Goal: Task Accomplishment & Management: Manage account settings

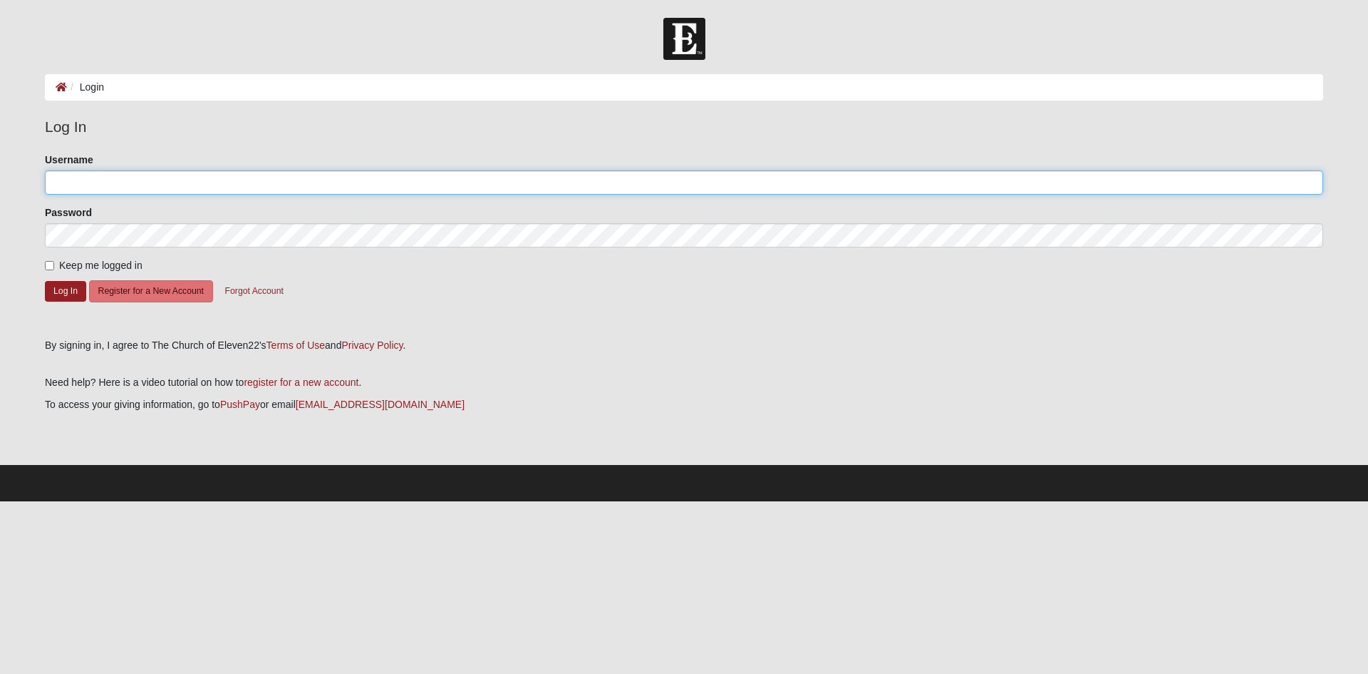
click at [88, 180] on input "Username" at bounding box center [684, 182] width 1279 height 24
type input "ryanhartley112"
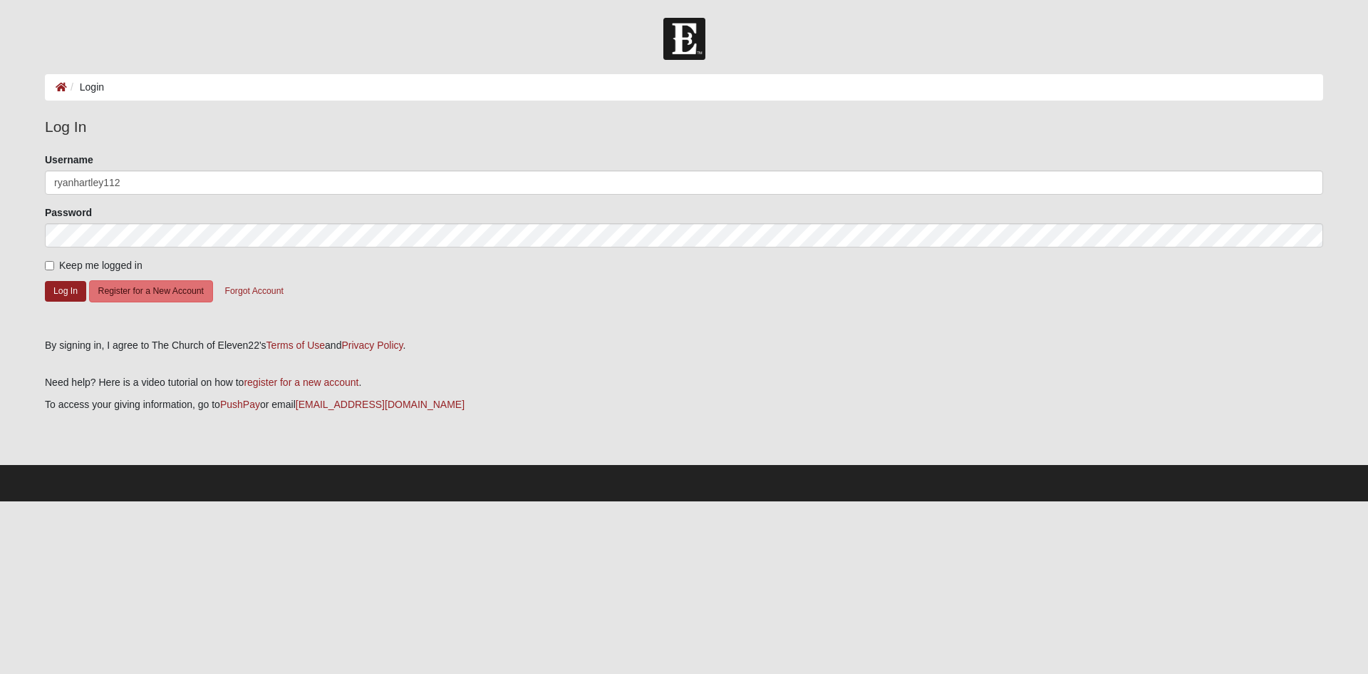
click at [68, 262] on span "Keep me logged in" at bounding box center [100, 264] width 83 height 11
click at [54, 262] on input "Keep me logged in" at bounding box center [49, 265] width 9 height 9
checkbox input "true"
click at [61, 296] on button "Log In" at bounding box center [65, 291] width 41 height 21
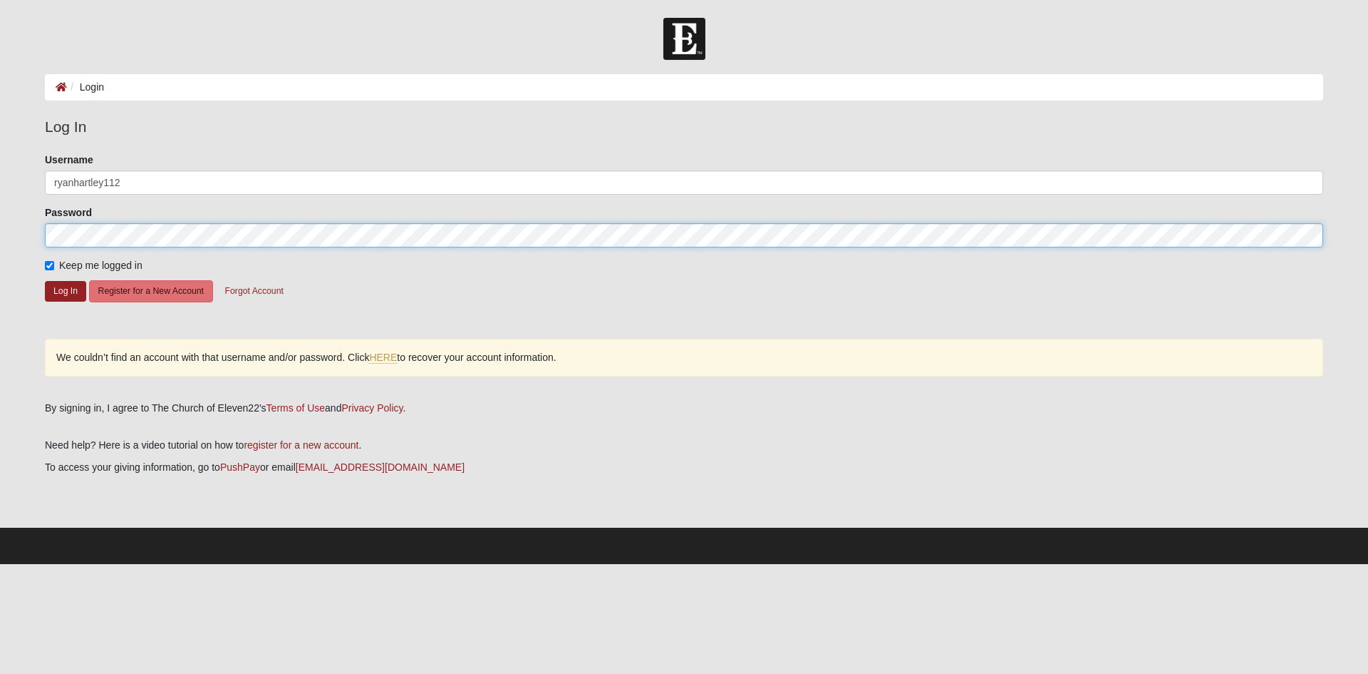
click at [1, 232] on form "Log In Login Login Error Log In Please correct the following: Username ryanhart…" at bounding box center [684, 291] width 1368 height 546
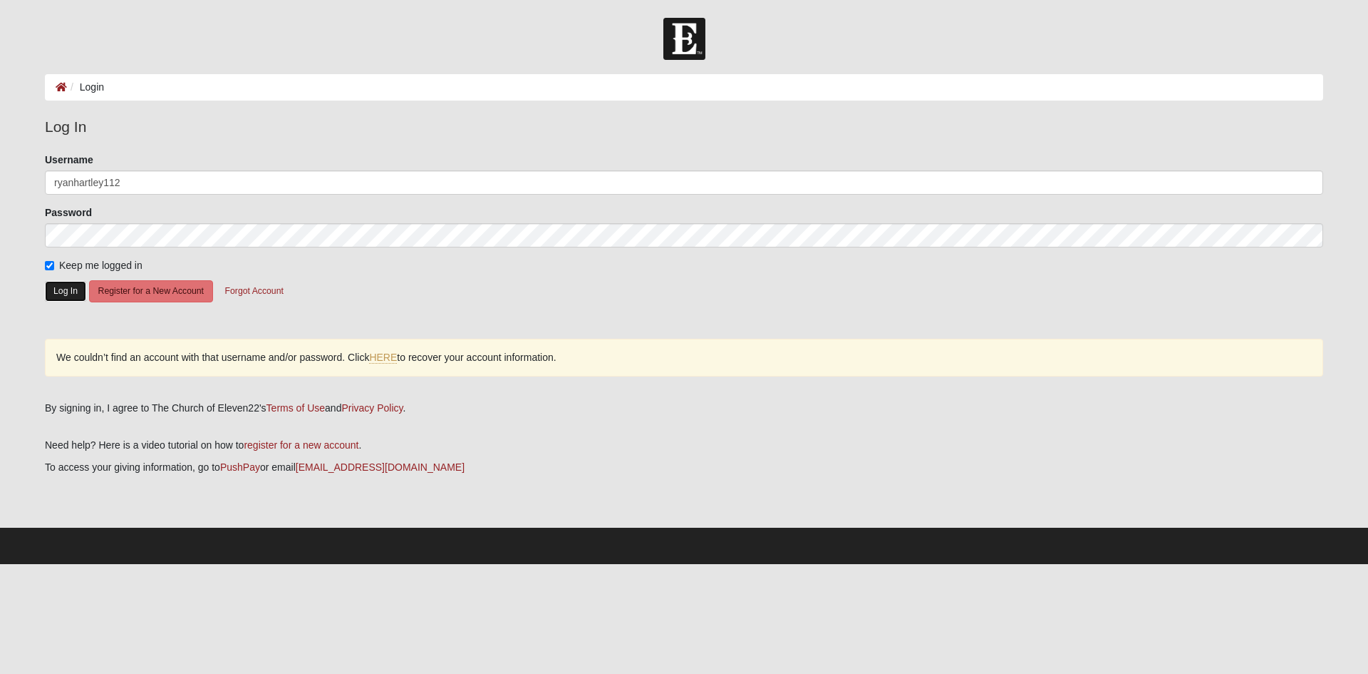
click at [63, 293] on button "Log In" at bounding box center [65, 291] width 41 height 21
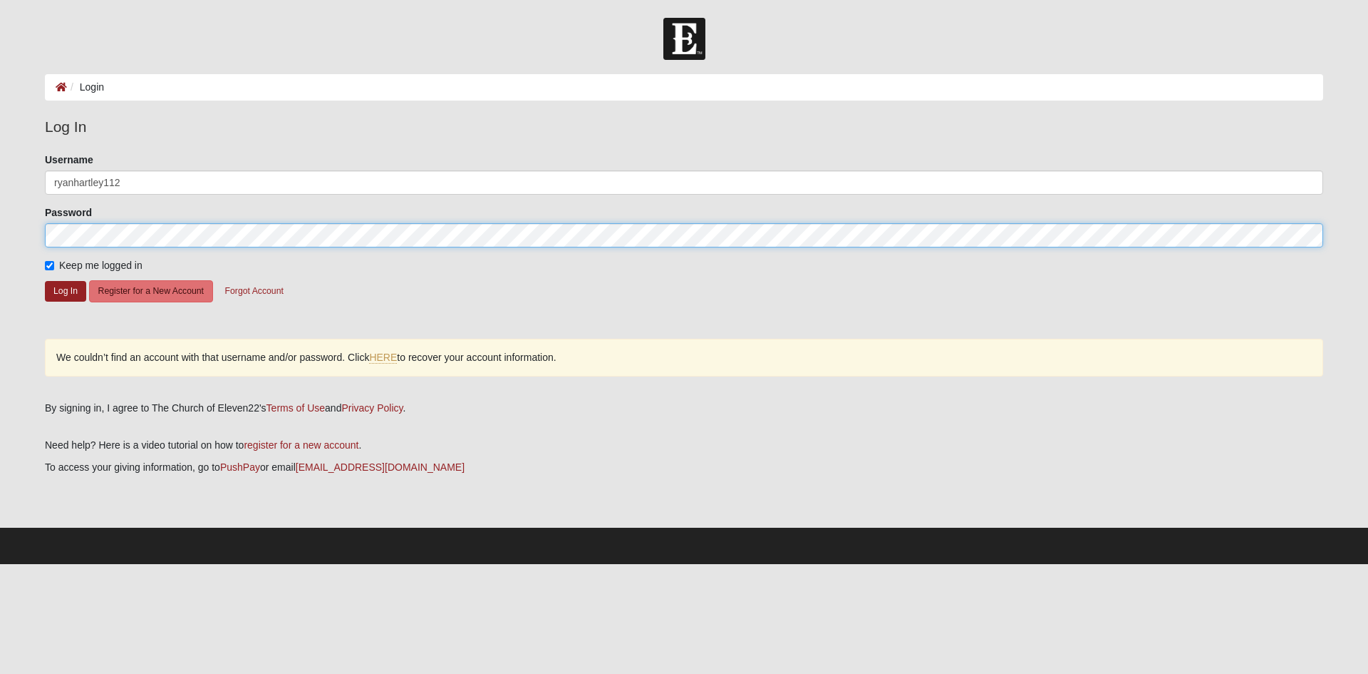
click at [0, 241] on form "Log In Login Login Error Log In Please correct the following: Username ryanhart…" at bounding box center [684, 291] width 1368 height 546
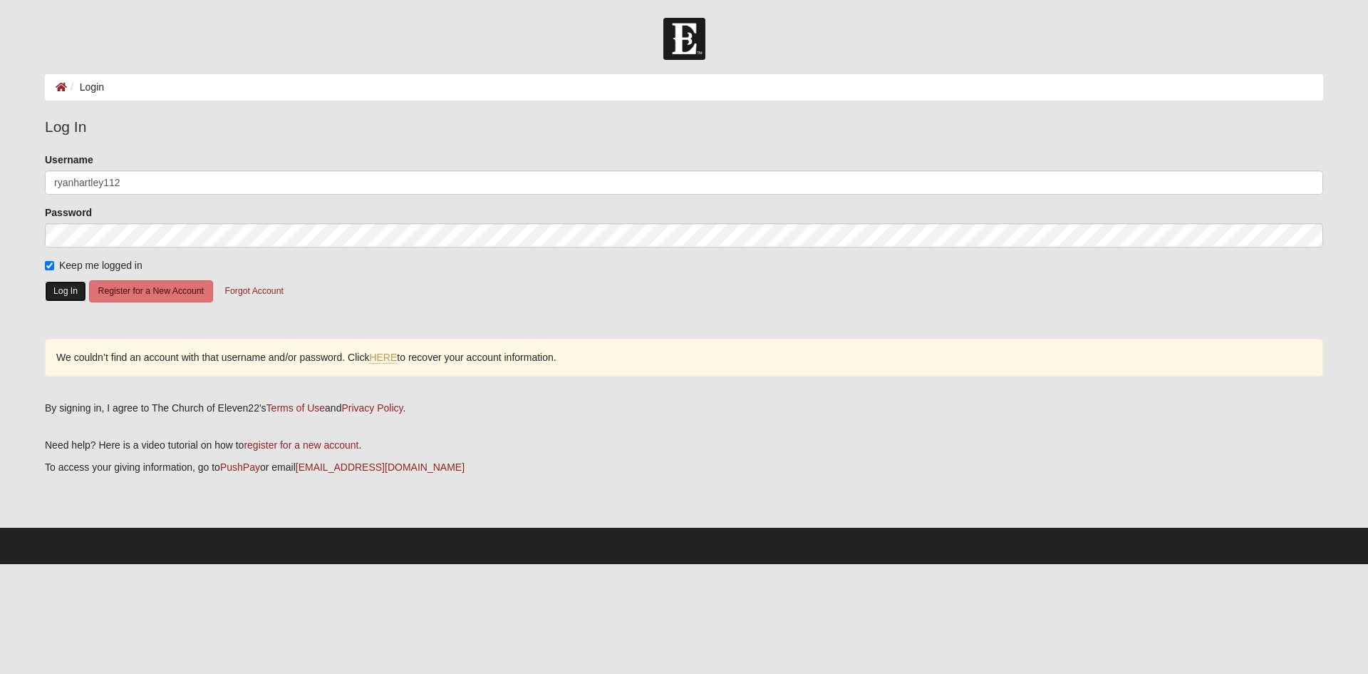
click at [69, 292] on button "Log In" at bounding box center [65, 291] width 41 height 21
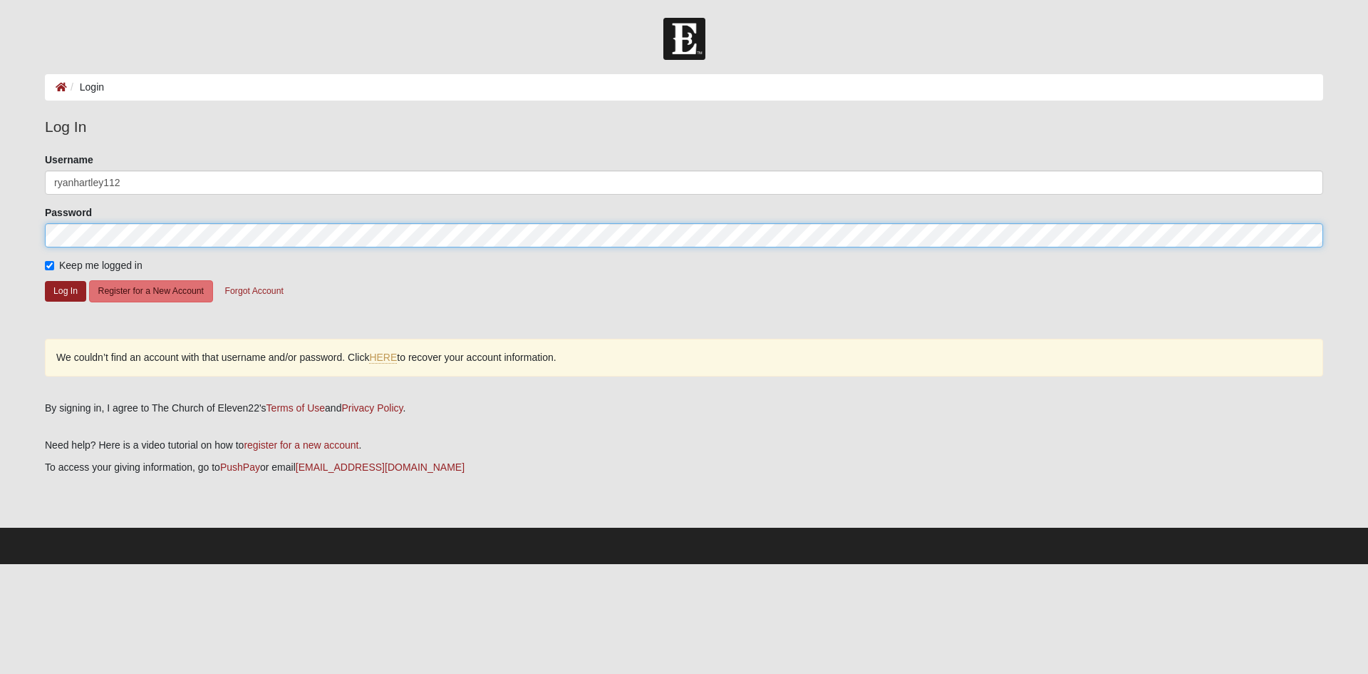
click at [0, 240] on form "Log In Login Login Error Log In Please correct the following: Username ryanhart…" at bounding box center [684, 291] width 1368 height 546
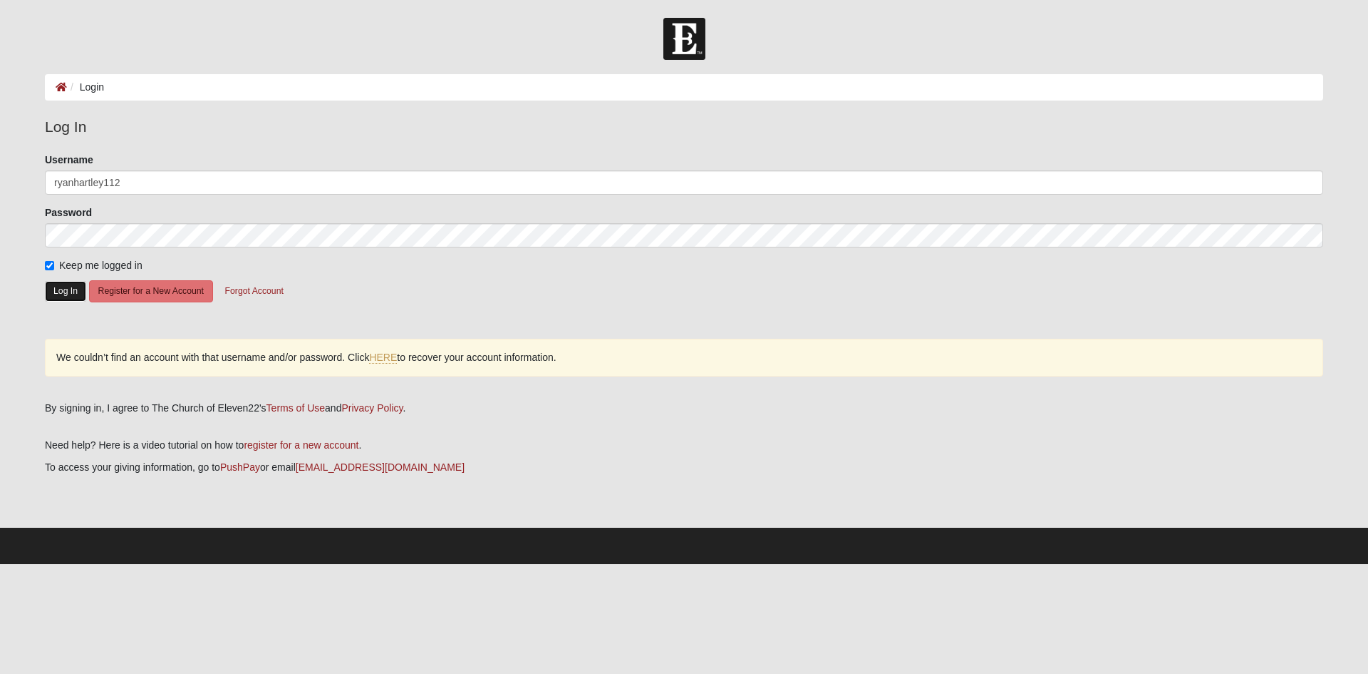
click at [64, 292] on button "Log In" at bounding box center [65, 291] width 41 height 21
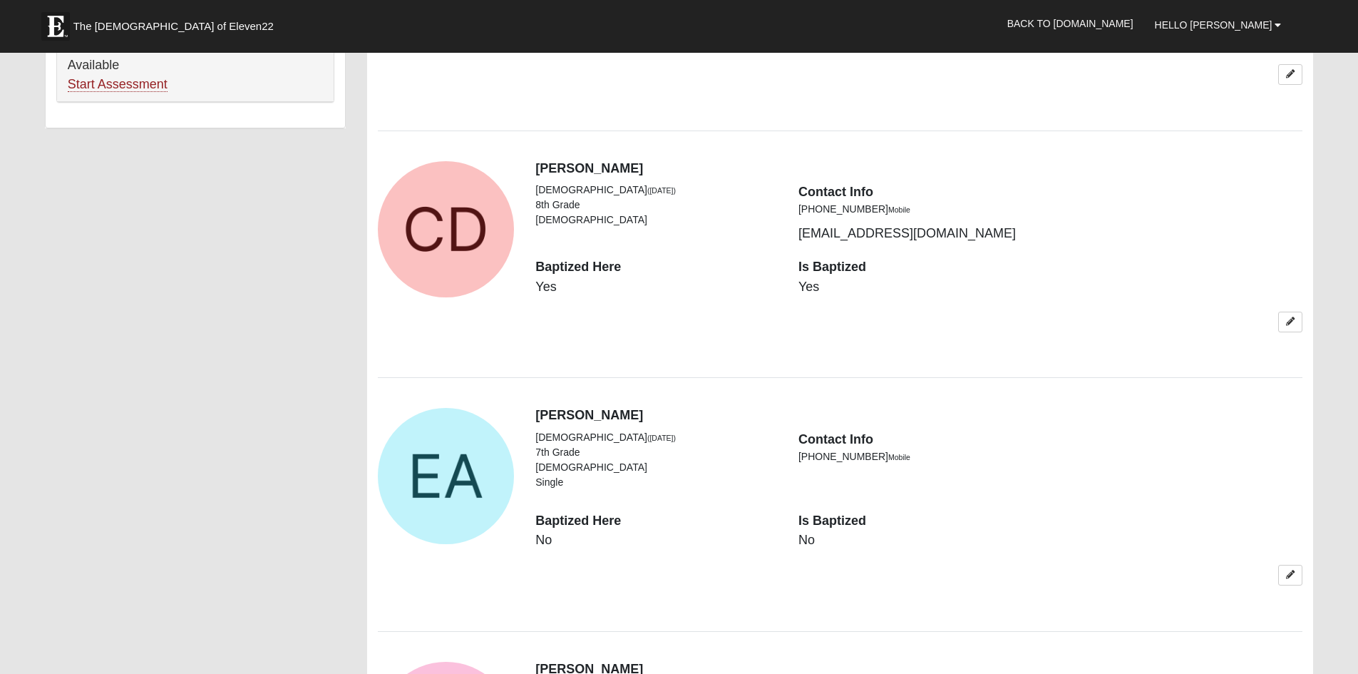
scroll to position [1069, 0]
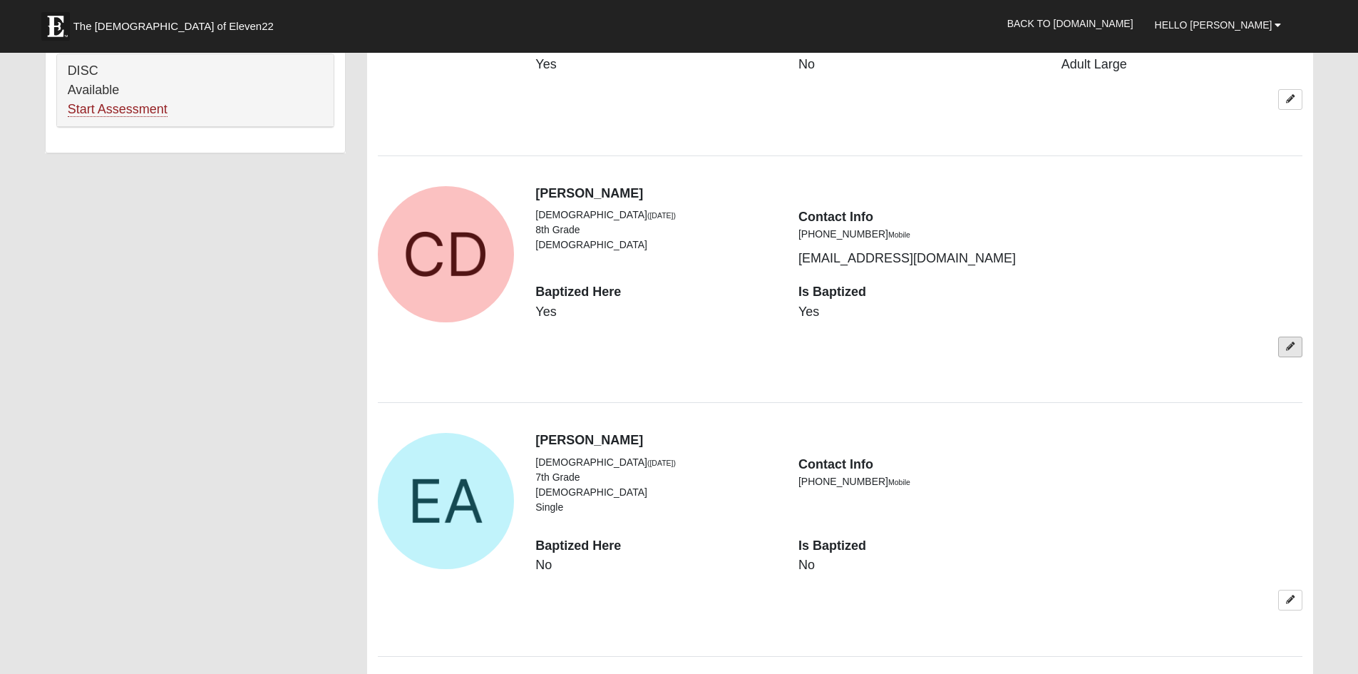
click at [1290, 352] on link at bounding box center [1290, 346] width 24 height 21
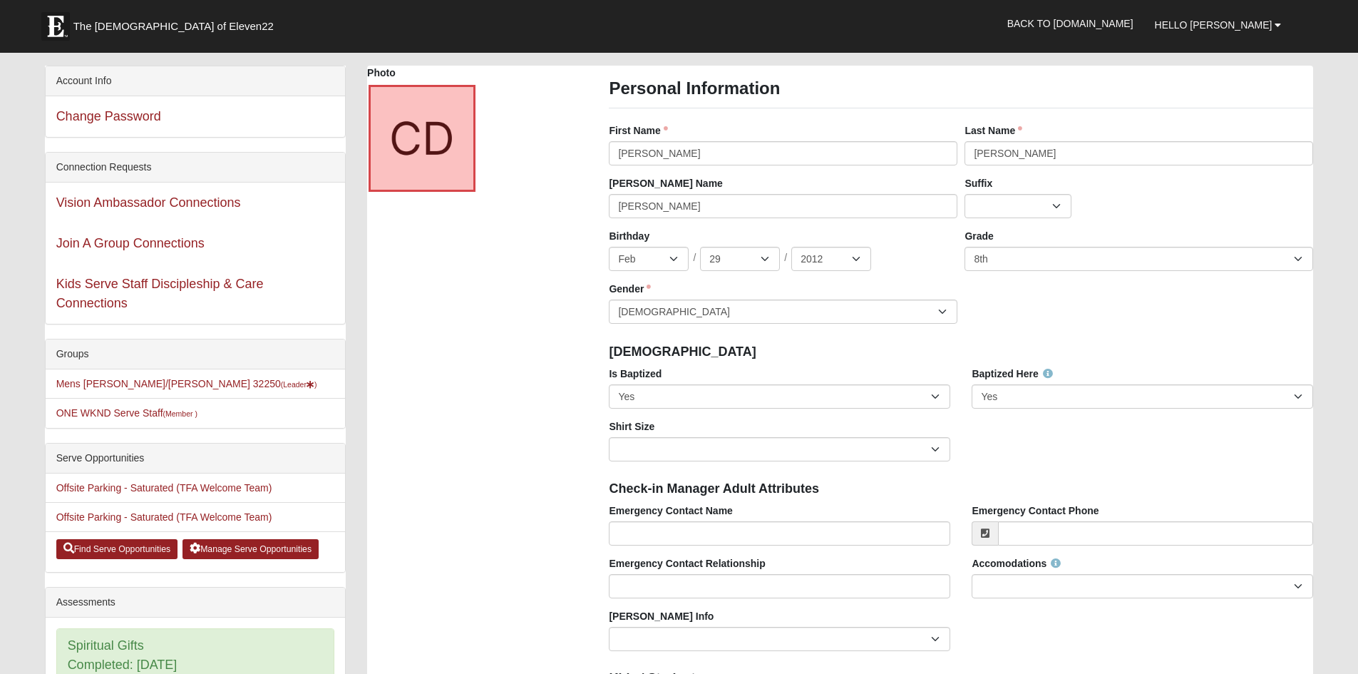
scroll to position [0, 0]
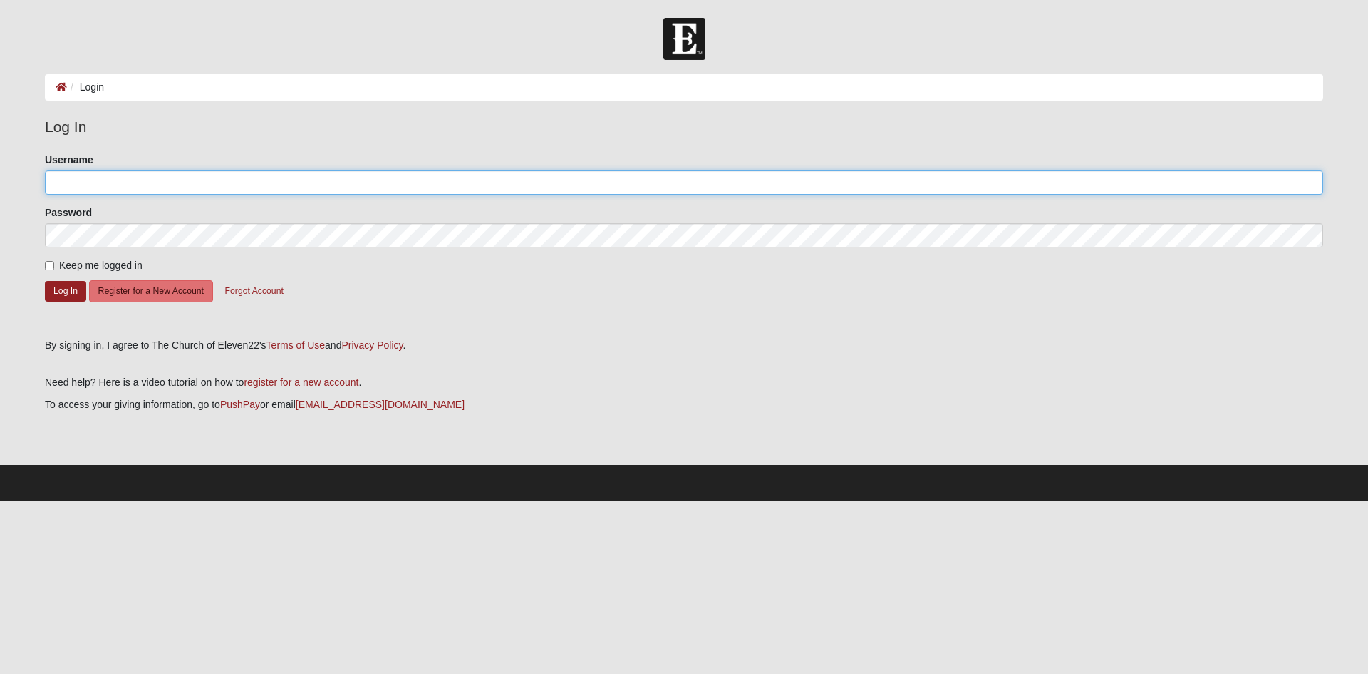
click at [175, 173] on input "Username" at bounding box center [684, 182] width 1279 height 24
type input "ryanhartley112"
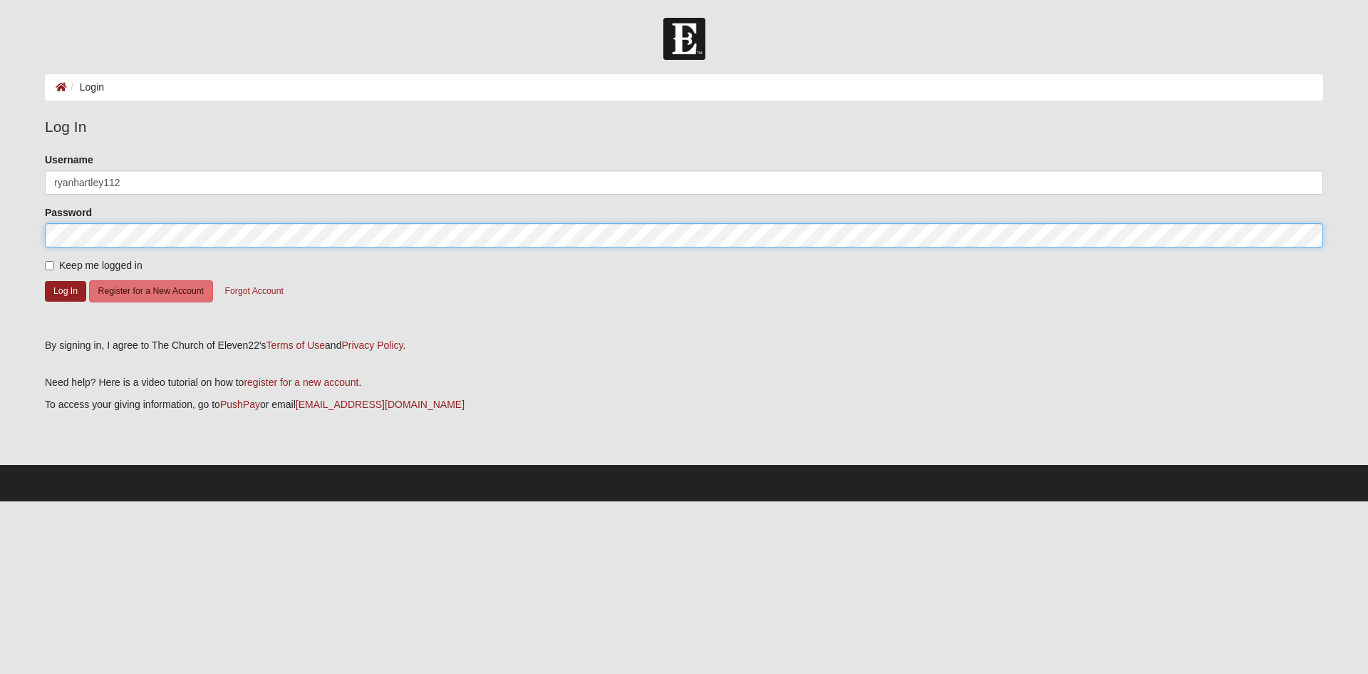
click at [45, 281] on button "Log In" at bounding box center [65, 291] width 41 height 21
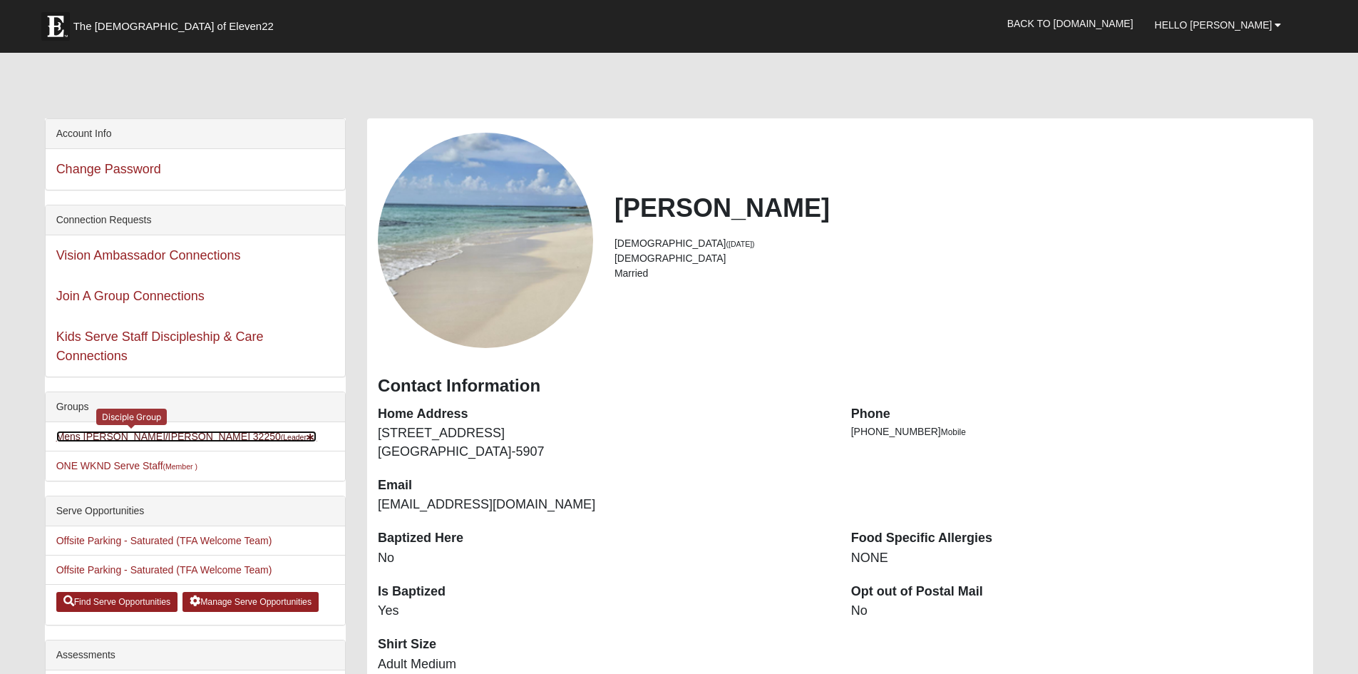
click at [145, 438] on link "Mens Hartley/Vail 32250 (Leader )" at bounding box center [186, 435] width 261 height 11
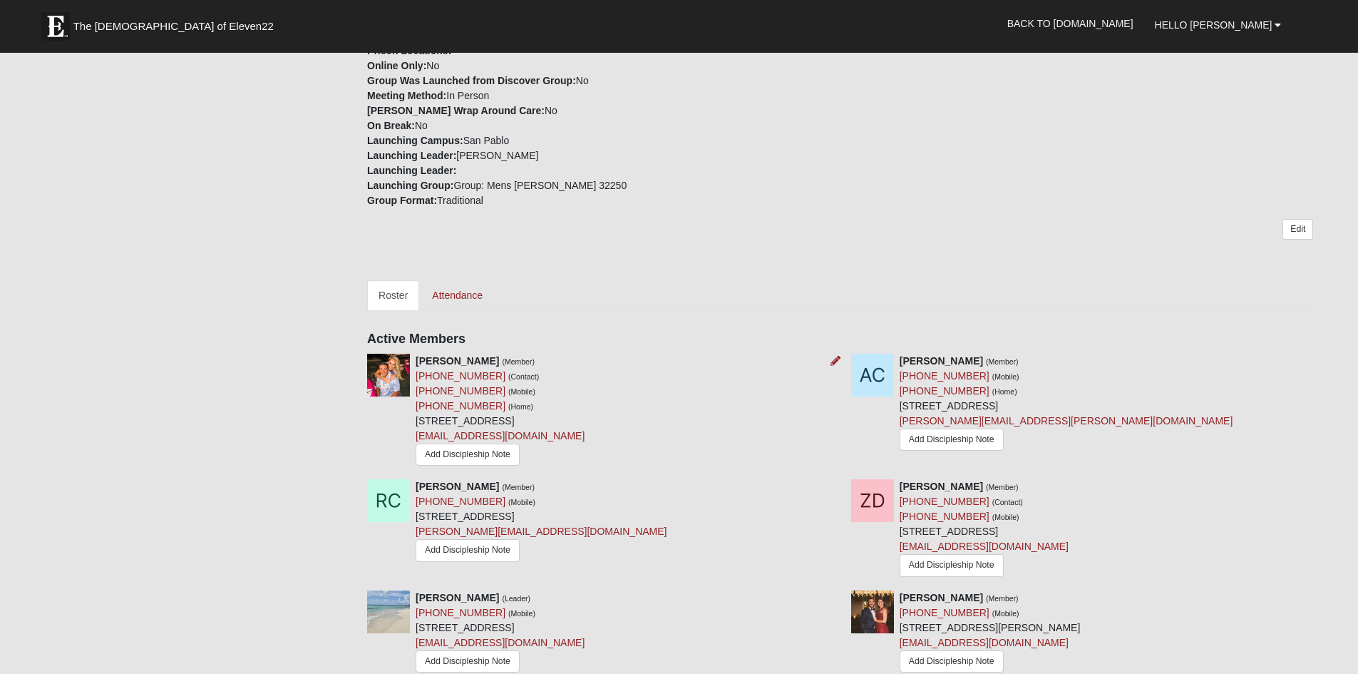
scroll to position [428, 0]
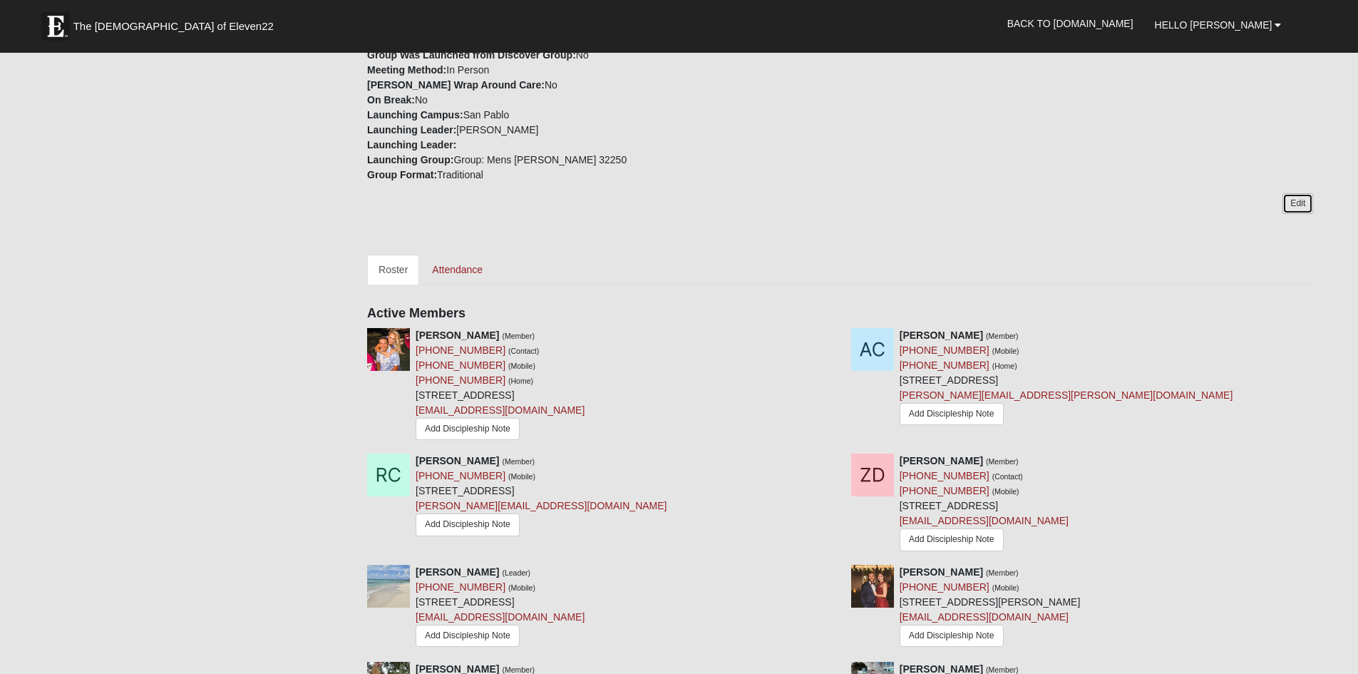
click at [1296, 202] on link "Edit" at bounding box center [1297, 203] width 31 height 21
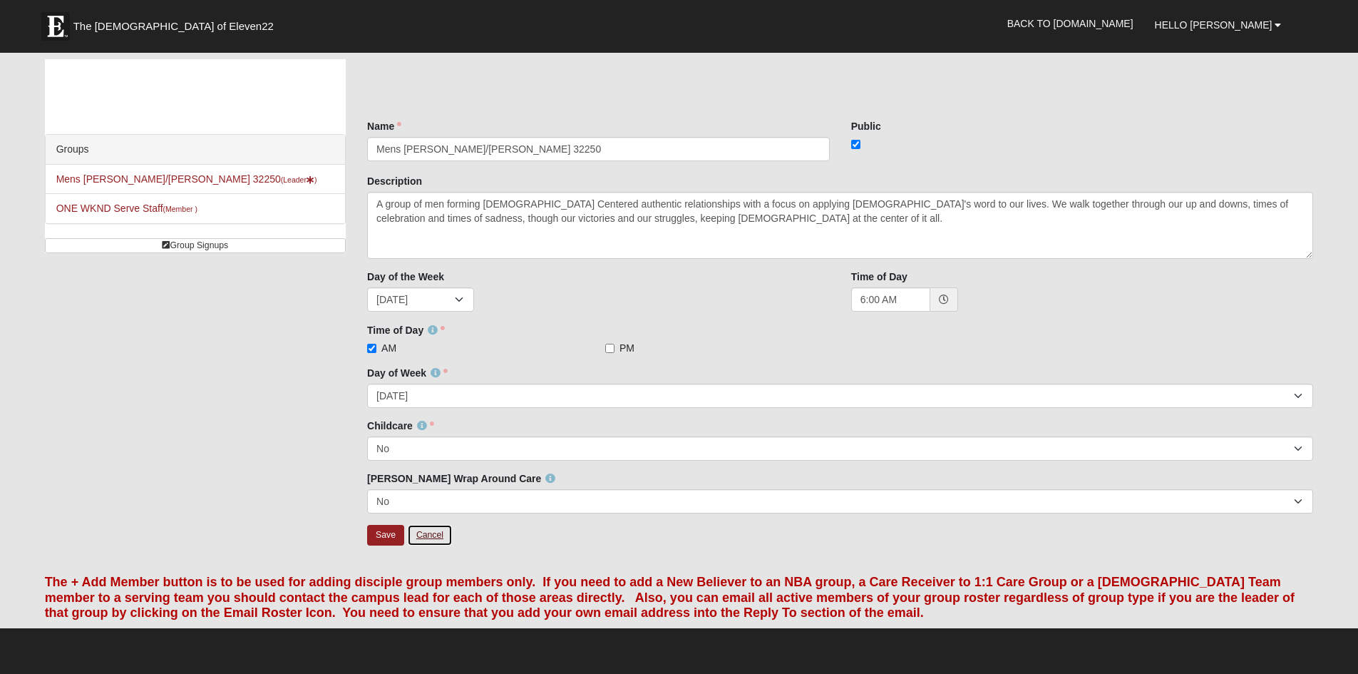
click at [424, 540] on link "Cancel" at bounding box center [430, 535] width 46 height 22
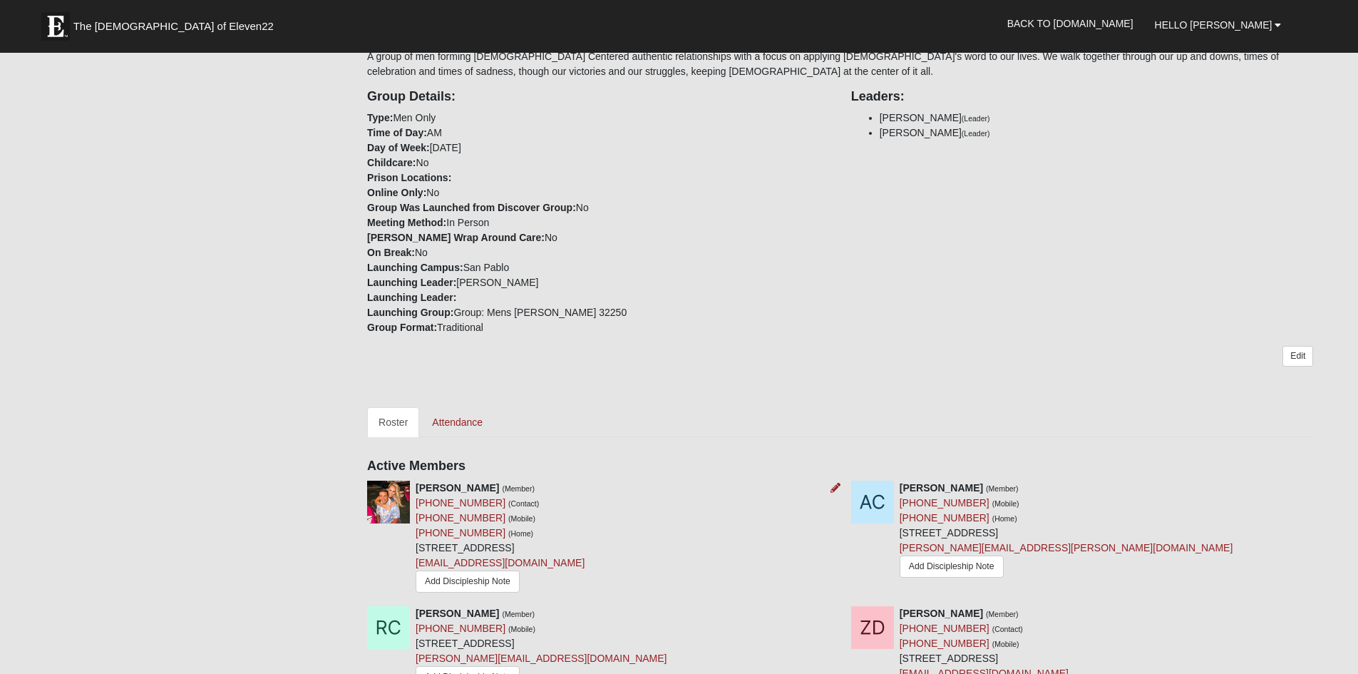
scroll to position [285, 0]
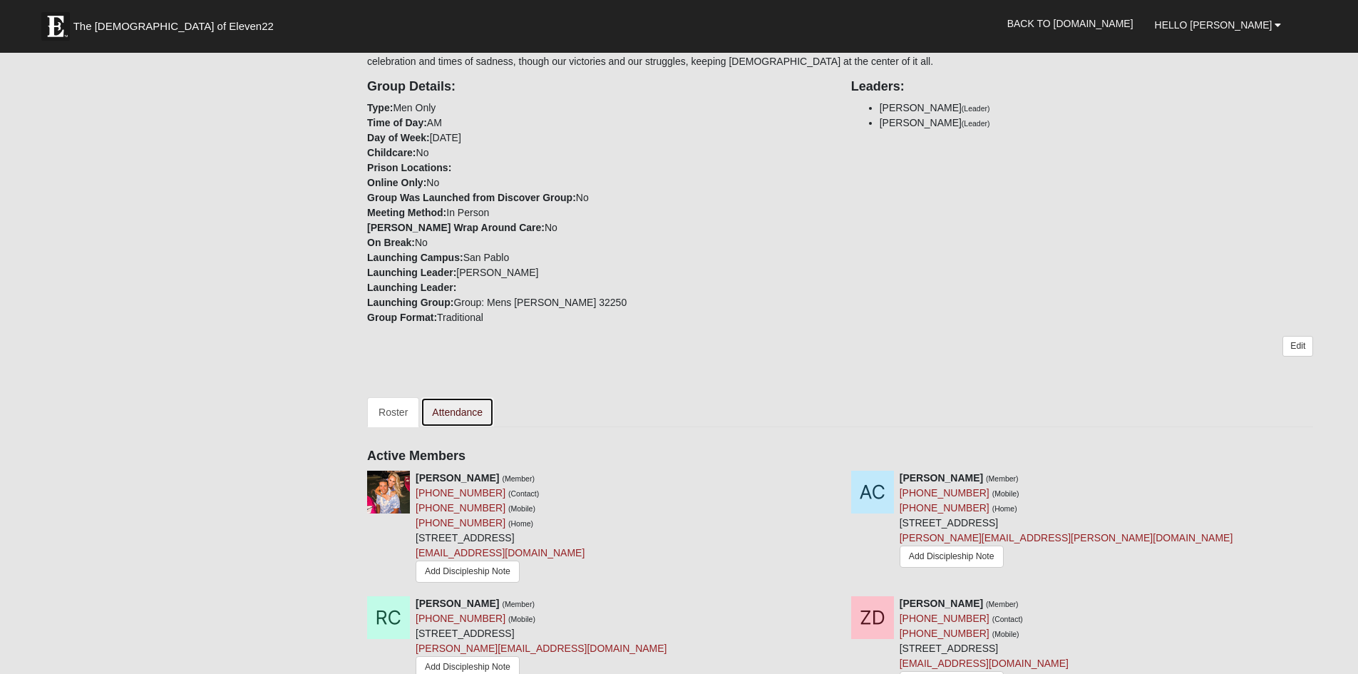
click at [441, 417] on link "Attendance" at bounding box center [457, 412] width 73 height 30
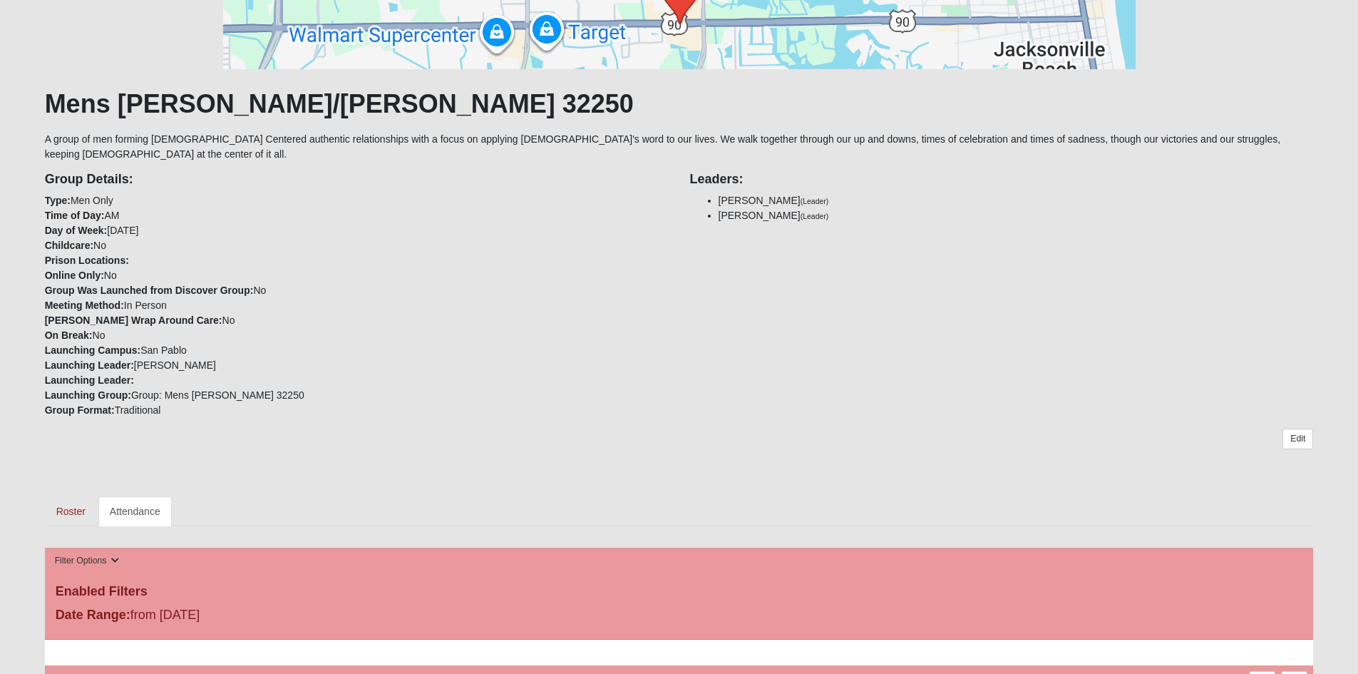
scroll to position [118, 0]
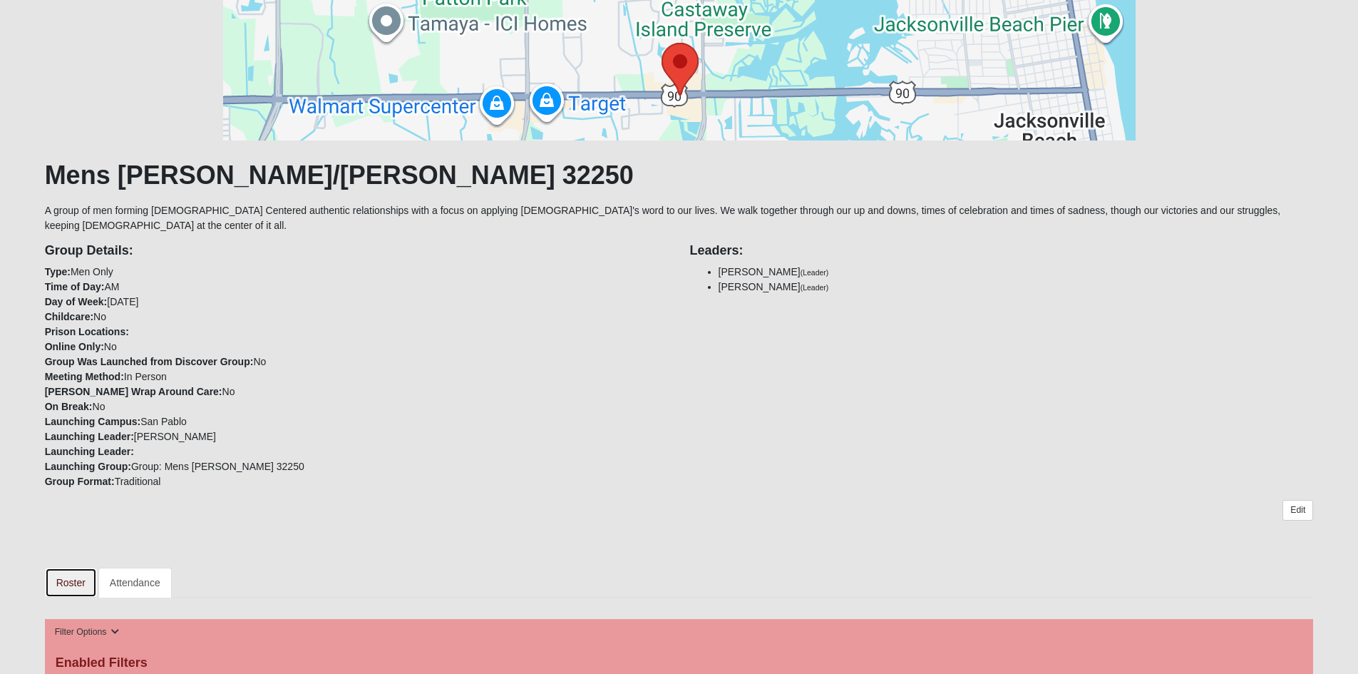
click at [79, 567] on link "Roster" at bounding box center [71, 582] width 52 height 30
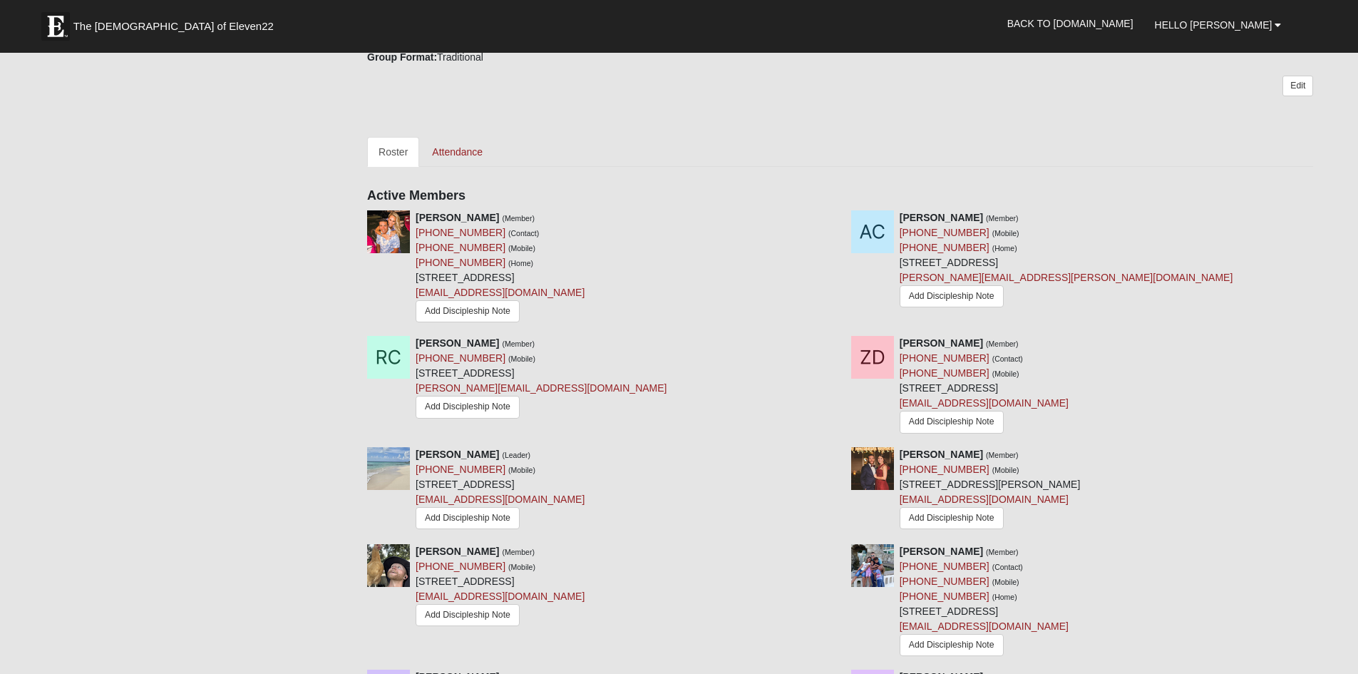
scroll to position [570, 0]
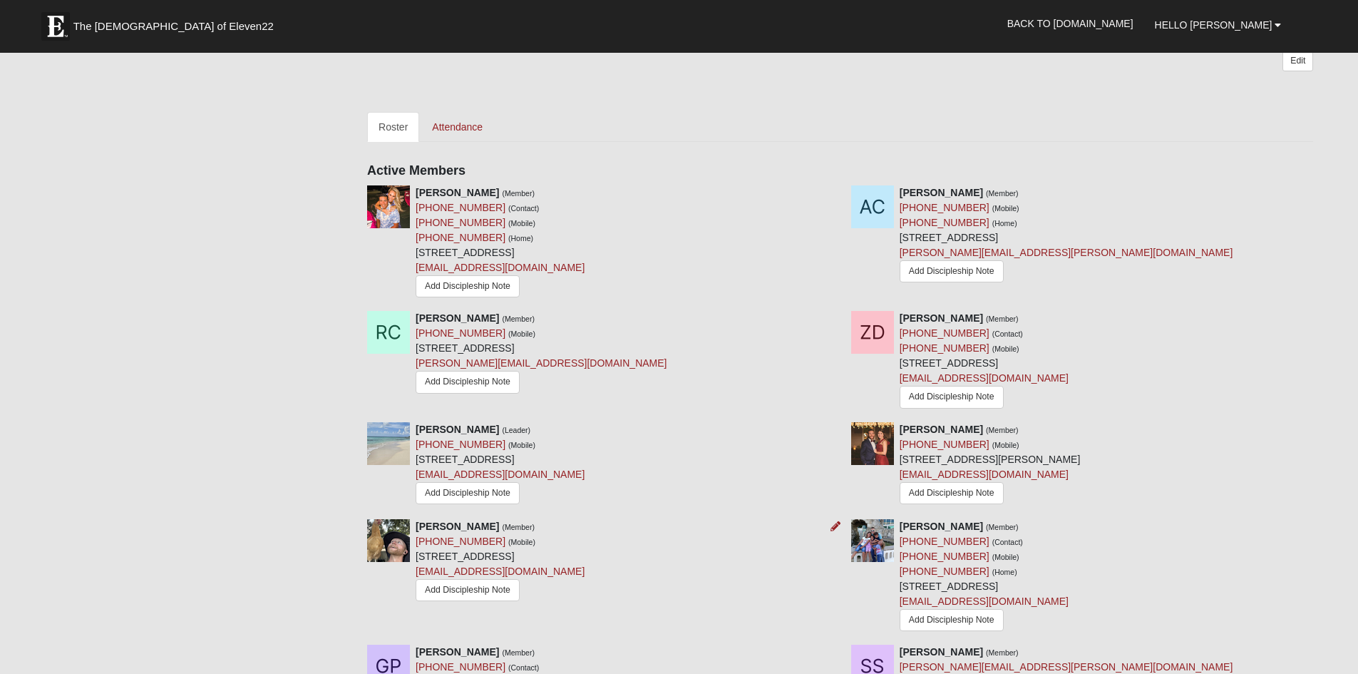
click at [391, 536] on img at bounding box center [388, 540] width 43 height 43
click at [840, 530] on div "Danny Pence (Member) (904) 237-9306 (Contact) (904) 625-3241 (Mobile) (904) 625…" at bounding box center [1082, 576] width 484 height 115
click at [834, 531] on icon at bounding box center [835, 526] width 10 height 10
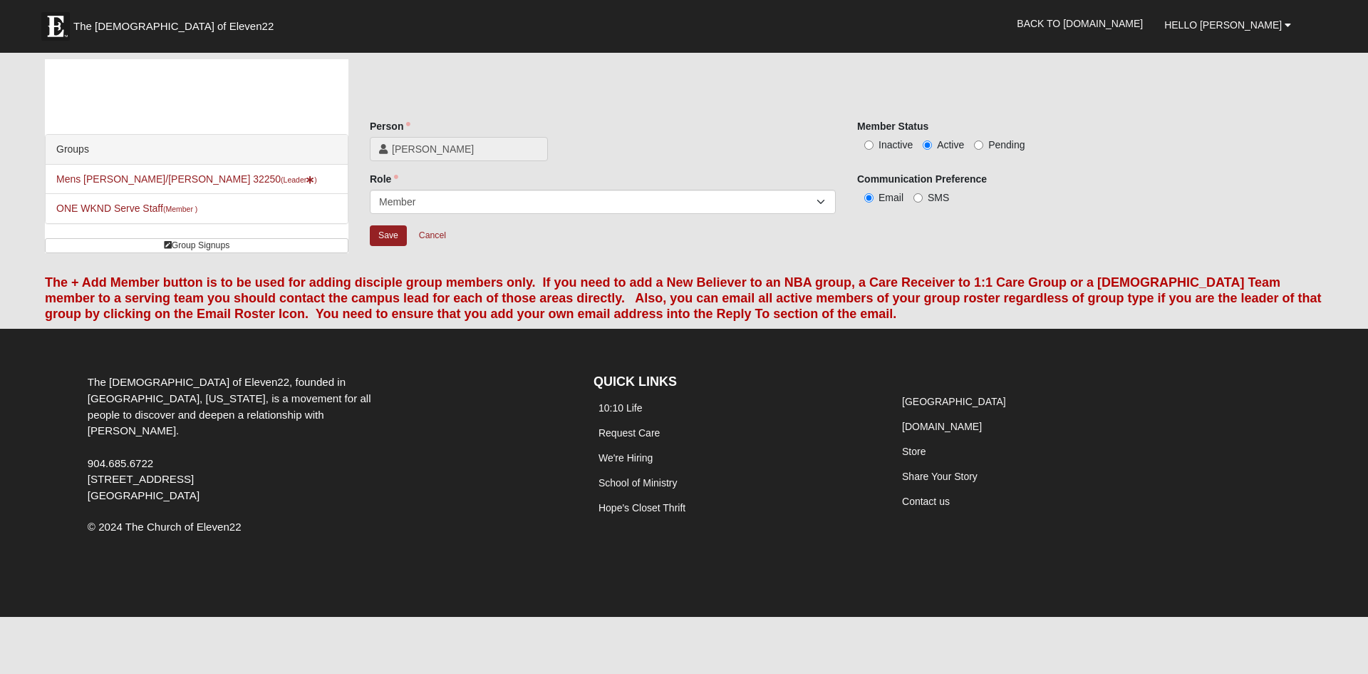
click at [885, 146] on span "Inactive" at bounding box center [896, 144] width 34 height 11
click at [874, 146] on input "Inactive" at bounding box center [869, 144] width 9 height 9
radio input "true"
click at [381, 237] on input "Save" at bounding box center [388, 235] width 37 height 21
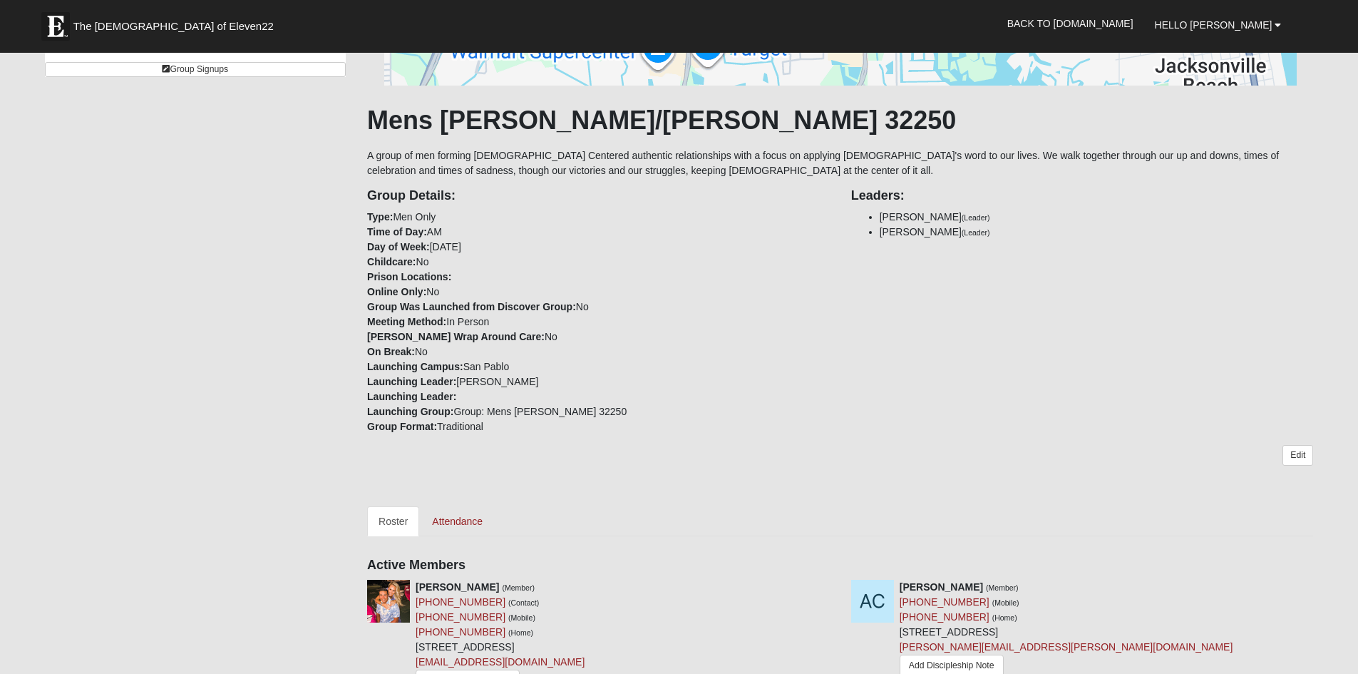
scroll to position [143, 0]
